Goal: Information Seeking & Learning: Check status

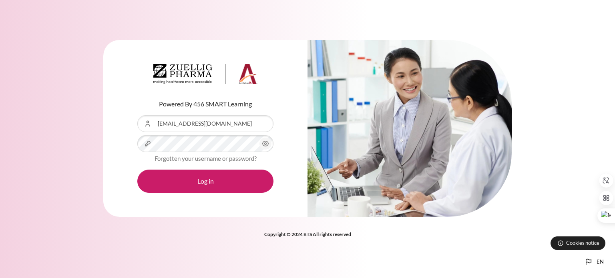
click at [137, 170] on button "Log in" at bounding box center [205, 181] width 136 height 23
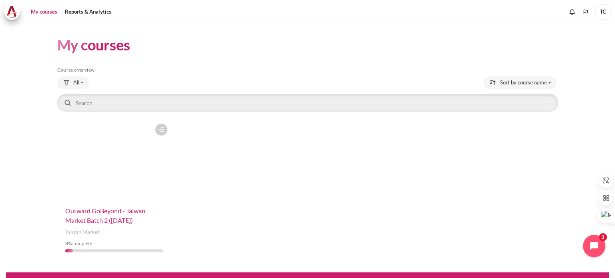
click at [128, 211] on span "Outward GoBeyond - Taiwan Market Batch 2 ([DATE])" at bounding box center [105, 215] width 80 height 17
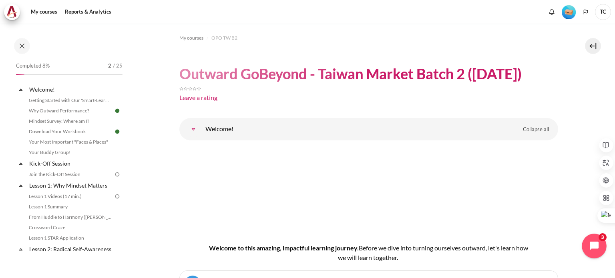
click at [592, 245] on icon "Open chat widget" at bounding box center [598, 246] width 12 height 12
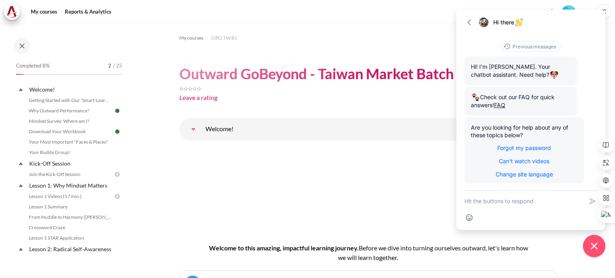
click at [424, 43] on ol "My courses OPO TW B2" at bounding box center [368, 38] width 379 height 13
click at [470, 22] on icon "button" at bounding box center [469, 22] width 8 height 8
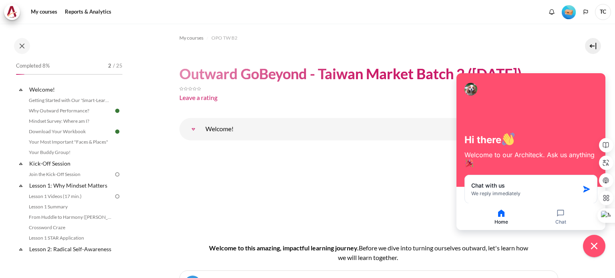
click at [410, 104] on div "Leave a rating" at bounding box center [368, 94] width 379 height 22
click at [597, 246] on icon "Close chat widget" at bounding box center [594, 246] width 12 height 12
click at [591, 249] on icon "Close chat widget" at bounding box center [594, 246] width 12 height 12
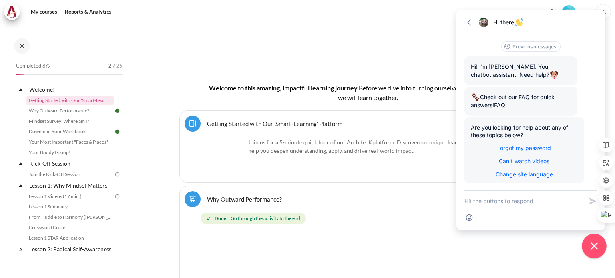
click at [596, 247] on icon "Close chat widget" at bounding box center [594, 246] width 12 height 12
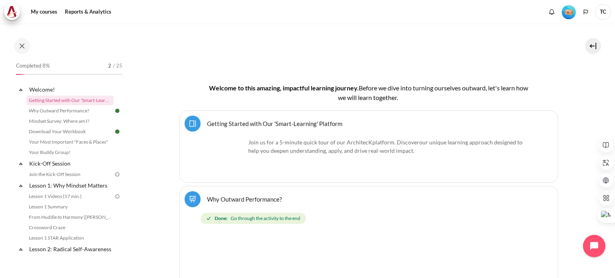
click at [20, 92] on icon at bounding box center [21, 90] width 8 height 8
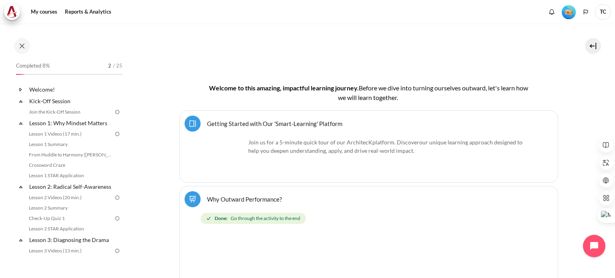
click at [567, 12] on img "Level #1" at bounding box center [569, 12] width 14 height 14
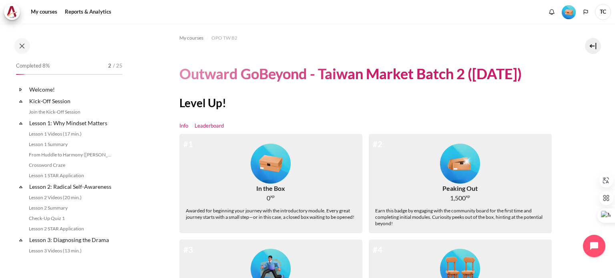
click at [215, 125] on link "Leaderboard" at bounding box center [209, 126] width 29 height 8
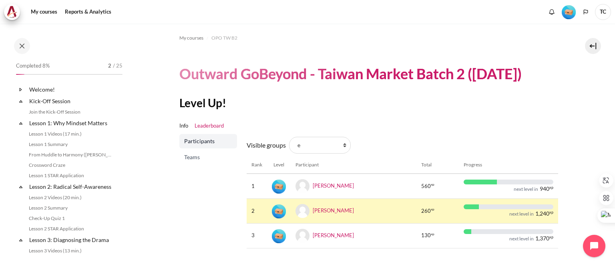
scroll to position [20, 0]
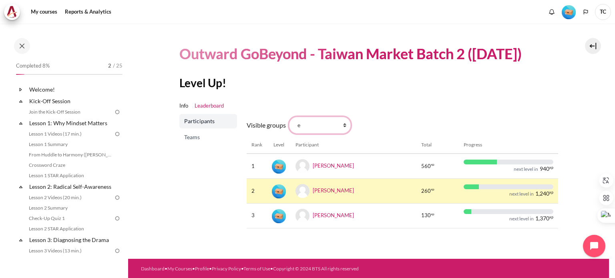
click at [319, 124] on select "All participants e 1 2 3 4 5 6 7 8 9 a b c d f g h i" at bounding box center [320, 125] width 62 height 17
select select "0"
click at [289, 117] on select "All participants e 1 2 3 4 5 6 7 8 9 a b c d f g h i" at bounding box center [320, 125] width 62 height 17
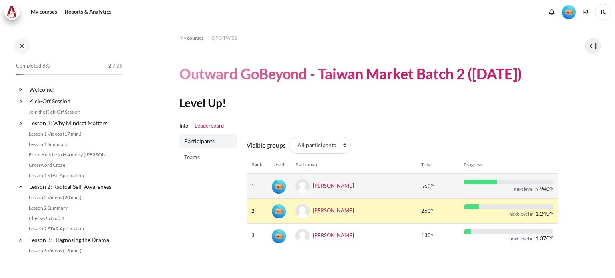
scroll to position [20, 0]
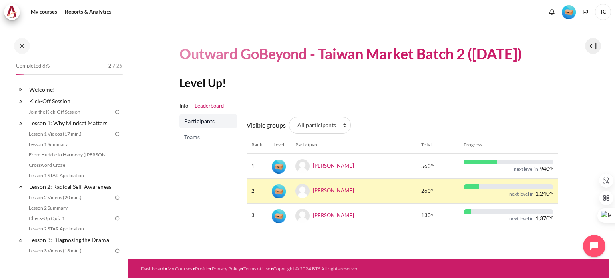
click at [207, 138] on span "Teams" at bounding box center [209, 137] width 50 height 8
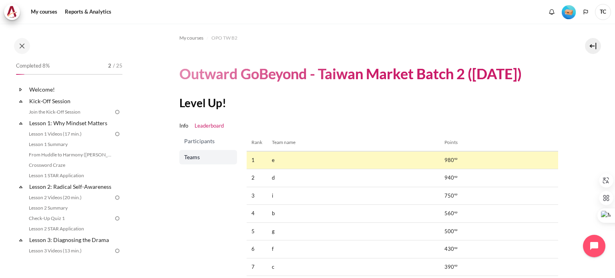
click at [197, 143] on span "Participants" at bounding box center [209, 141] width 50 height 8
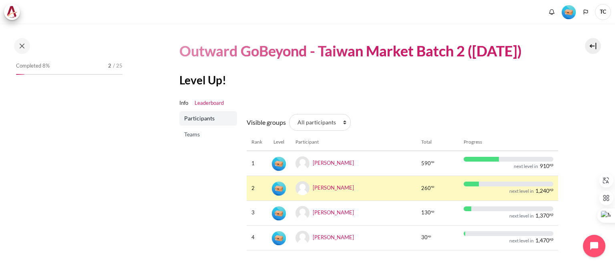
scroll to position [40, 0]
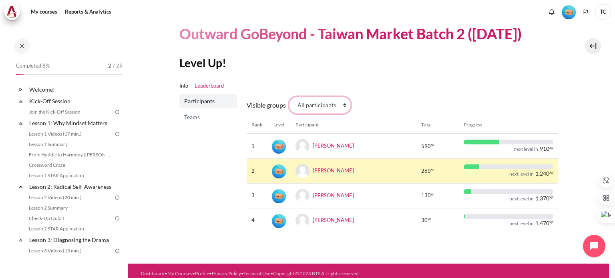
click at [327, 106] on select "All participants e 1 2 3 4 5 6 7 8 9 a b c d f g h i" at bounding box center [320, 105] width 62 height 17
click at [327, 102] on select "All participants e 1 2 3 4 5 6 7 8 9 a b c d f g h i" at bounding box center [320, 105] width 62 height 17
click at [412, 100] on div "Visible groups All participants e 1 2 3 4 5 6 7 8 9 a b c d f g h i Rank Level …" at bounding box center [402, 167] width 311 height 146
click at [313, 105] on select "All participants e 1 2 3 4 5 6 7 8 9 a b c d f g h i" at bounding box center [320, 105] width 62 height 17
select select "4970"
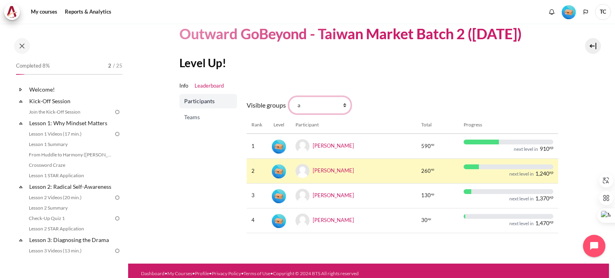
click at [289, 97] on select "All participants e 1 2 3 4 5 6 7 8 9 a b c d f g h i" at bounding box center [320, 105] width 62 height 17
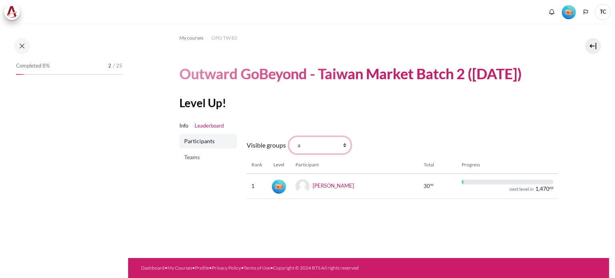
click at [314, 146] on select "All participants e 1 2 3 4 5 6 7 8 9 a b c d f g h i" at bounding box center [320, 145] width 62 height 17
select select "0"
click at [289, 137] on select "All participants e 1 2 3 4 5 6 7 8 9 a b c d f g h i" at bounding box center [320, 145] width 62 height 17
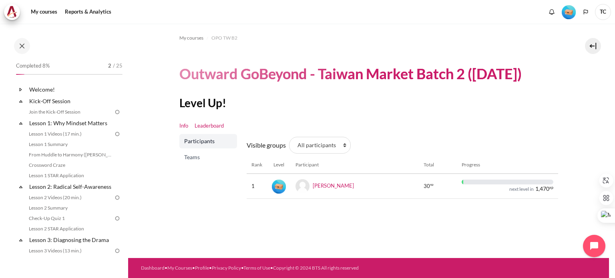
click at [183, 126] on link "Info" at bounding box center [183, 126] width 9 height 8
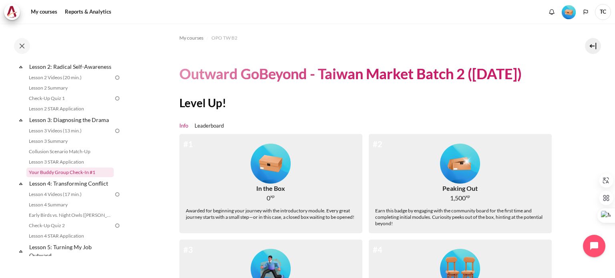
scroll to position [160, 0]
